Goal: Navigation & Orientation: Go to known website

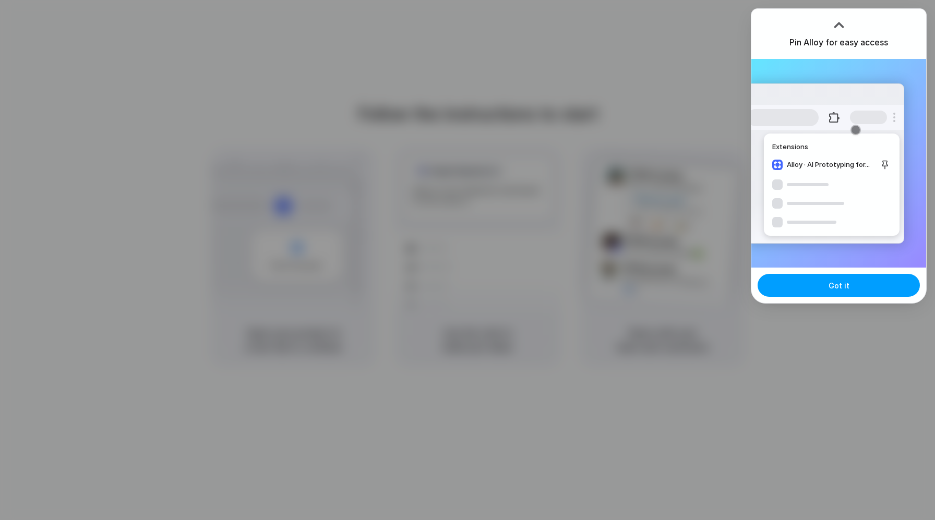
click at [827, 291] on button "Got it" at bounding box center [839, 285] width 162 height 23
